Goal: Entertainment & Leisure: Consume media (video, audio)

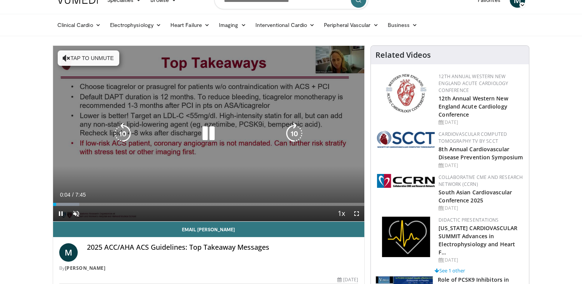
scroll to position [38, 0]
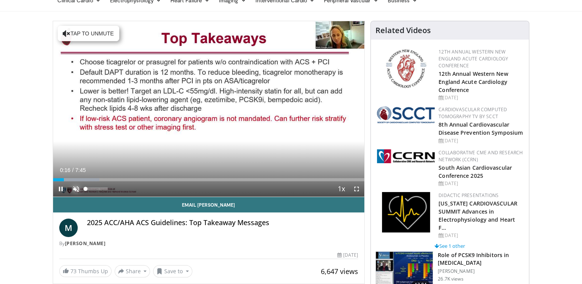
click at [78, 189] on span "Video Player" at bounding box center [75, 188] width 15 height 15
click at [76, 187] on span "Video Player" at bounding box center [75, 188] width 15 height 15
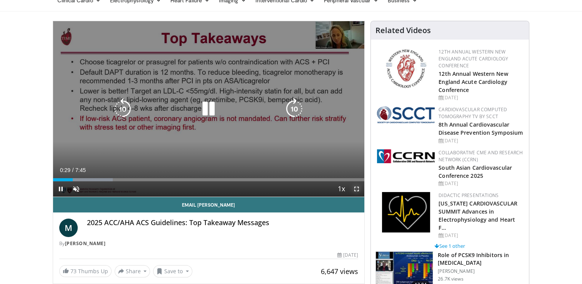
drag, startPoint x: 356, startPoint y: 190, endPoint x: 357, endPoint y: 219, distance: 28.5
click at [356, 190] on span "Video Player" at bounding box center [356, 188] width 15 height 15
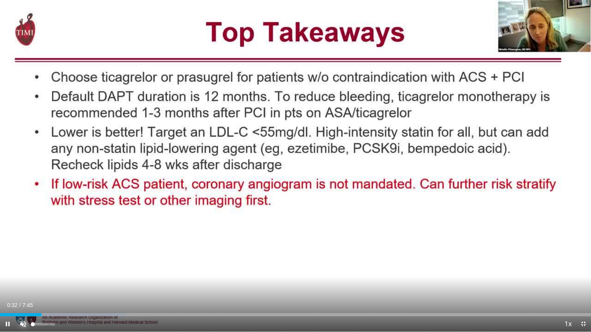
click at [24, 284] on span "Video Player" at bounding box center [22, 324] width 15 height 15
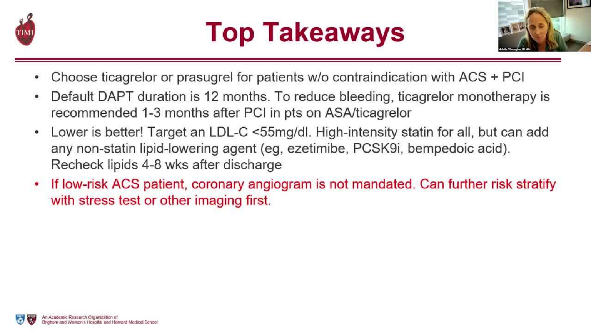
click at [18, 284] on video-js "**********" at bounding box center [295, 166] width 591 height 332
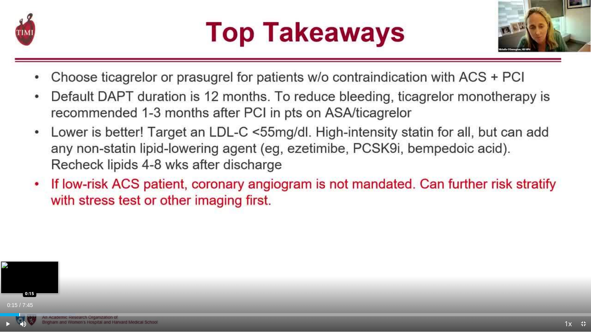
click at [19, 284] on div "Progress Bar" at bounding box center [19, 315] width 1 height 3
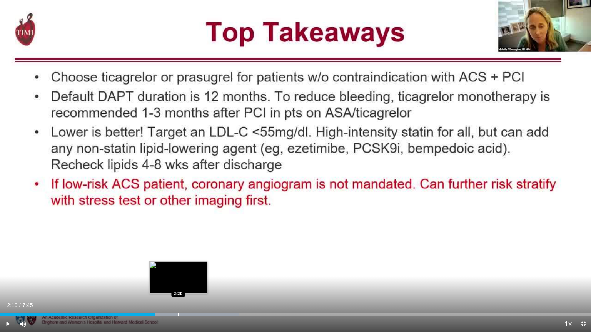
click at [177, 284] on div "Progress Bar" at bounding box center [178, 315] width 122 height 3
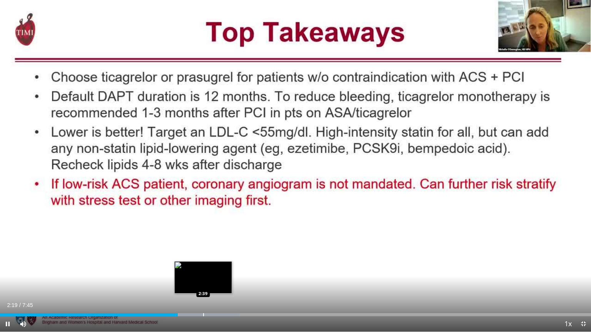
click at [207, 284] on div "Progress Bar" at bounding box center [190, 315] width 100 height 3
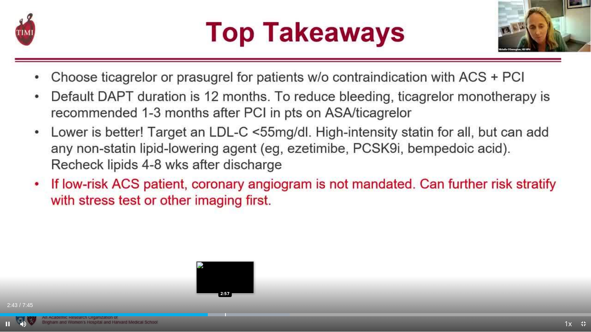
click at [227, 284] on div "Loaded : 49.02% 2:43 2:57" at bounding box center [295, 312] width 591 height 7
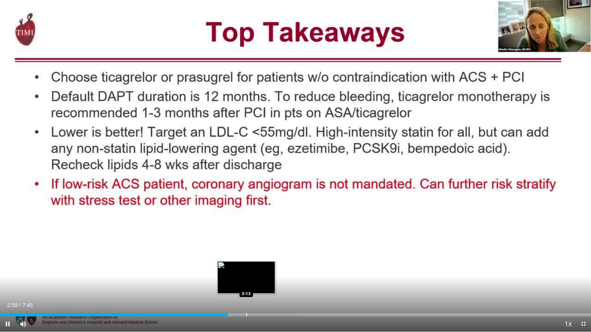
click at [248, 284] on div "Loaded : 51.16% 2:59 3:13" at bounding box center [295, 312] width 591 height 7
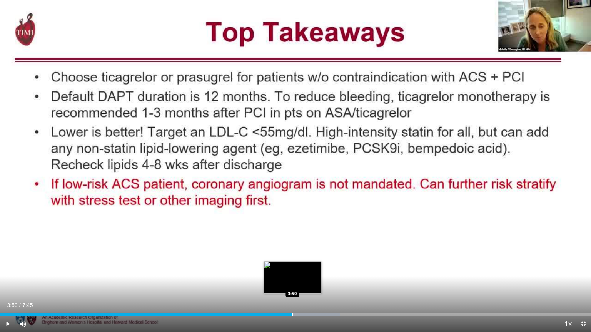
click at [292, 284] on div "Progress Bar" at bounding box center [292, 315] width 1 height 3
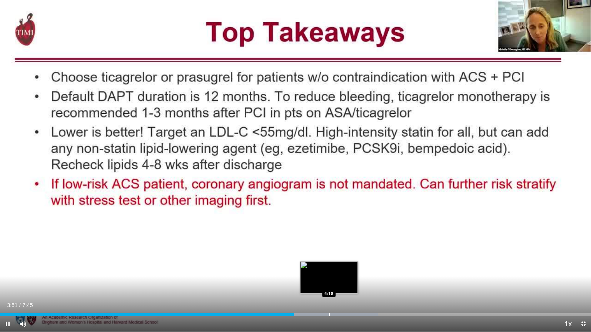
click at [329, 284] on div "Loaded : 63.95% 3:51 4:18" at bounding box center [295, 312] width 591 height 7
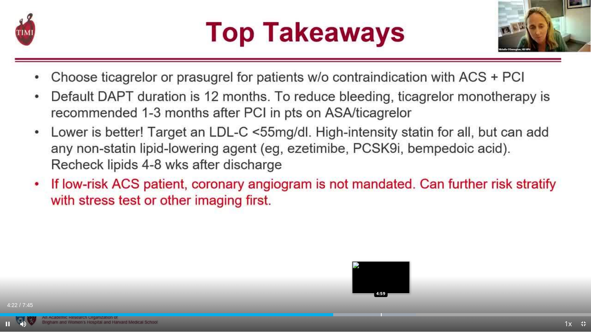
click at [381, 284] on div "Progress Bar" at bounding box center [381, 315] width 1 height 3
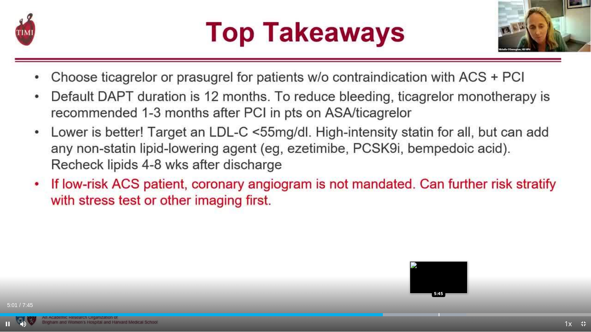
click at [439, 284] on div "Loaded : 78.88% 5:01 5:45" at bounding box center [295, 312] width 591 height 7
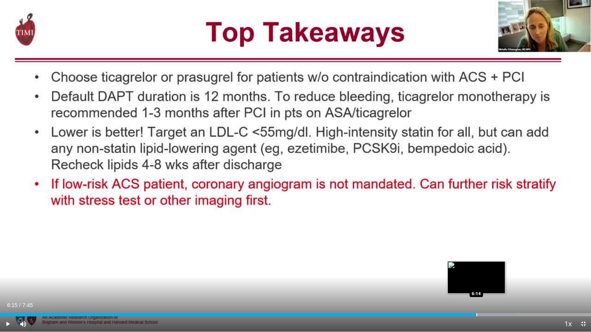
click at [477, 284] on div "Loaded : 87.40% 6:15 6:14" at bounding box center [295, 312] width 591 height 7
click at [582, 284] on span "Video Player" at bounding box center [582, 324] width 15 height 15
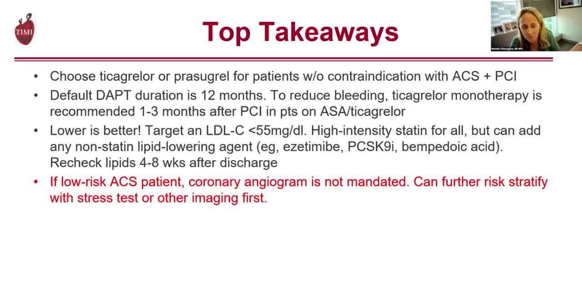
scroll to position [0, 0]
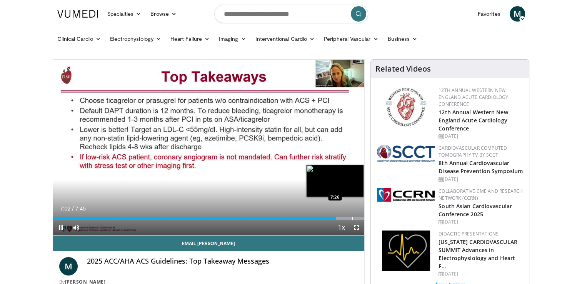
click at [352, 218] on div "Progress Bar" at bounding box center [352, 218] width 1 height 3
click at [360, 219] on div "Progress Bar" at bounding box center [359, 218] width 1 height 3
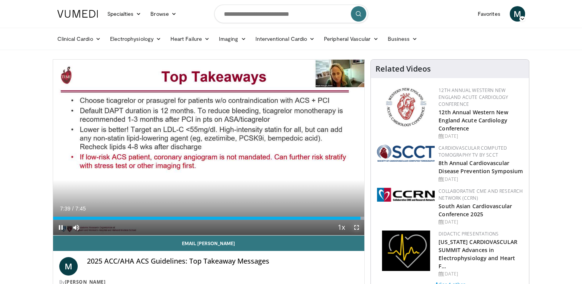
click at [357, 227] on video-js "**********" at bounding box center [209, 148] width 312 height 176
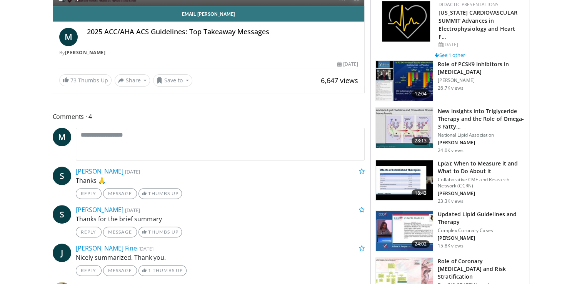
scroll to position [231, 0]
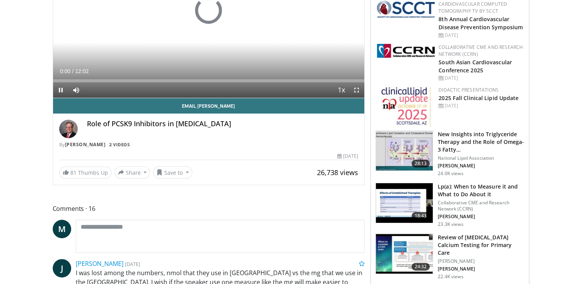
scroll to position [154, 0]
